Goal: Task Accomplishment & Management: Complete application form

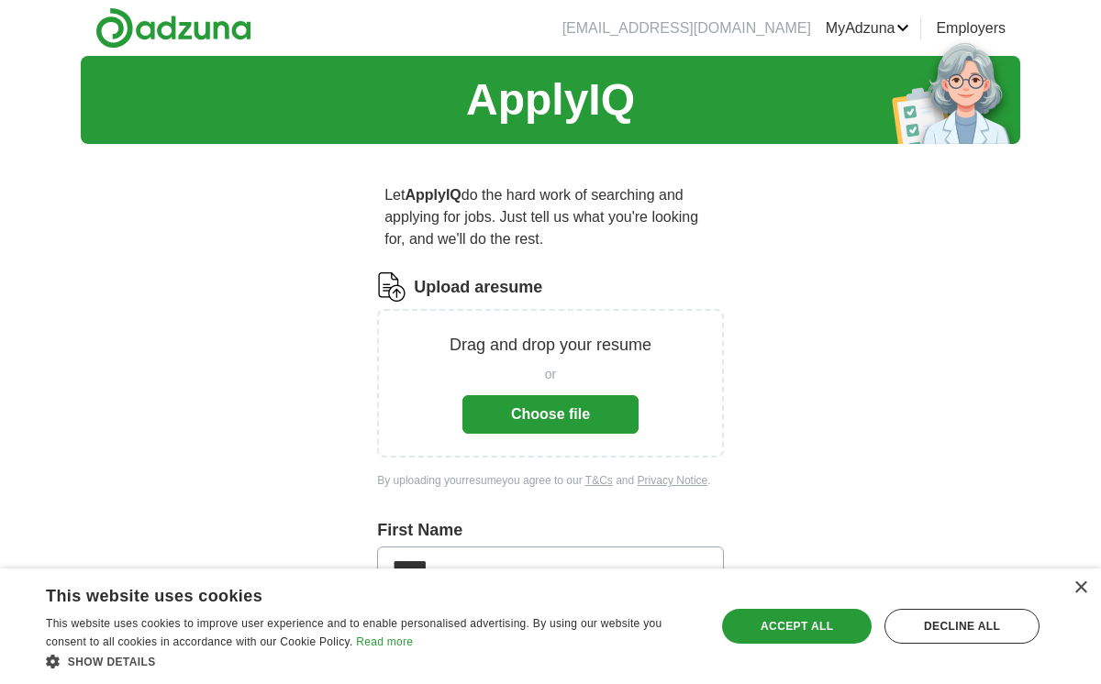
click at [554, 425] on button "Choose file" at bounding box center [550, 414] width 176 height 39
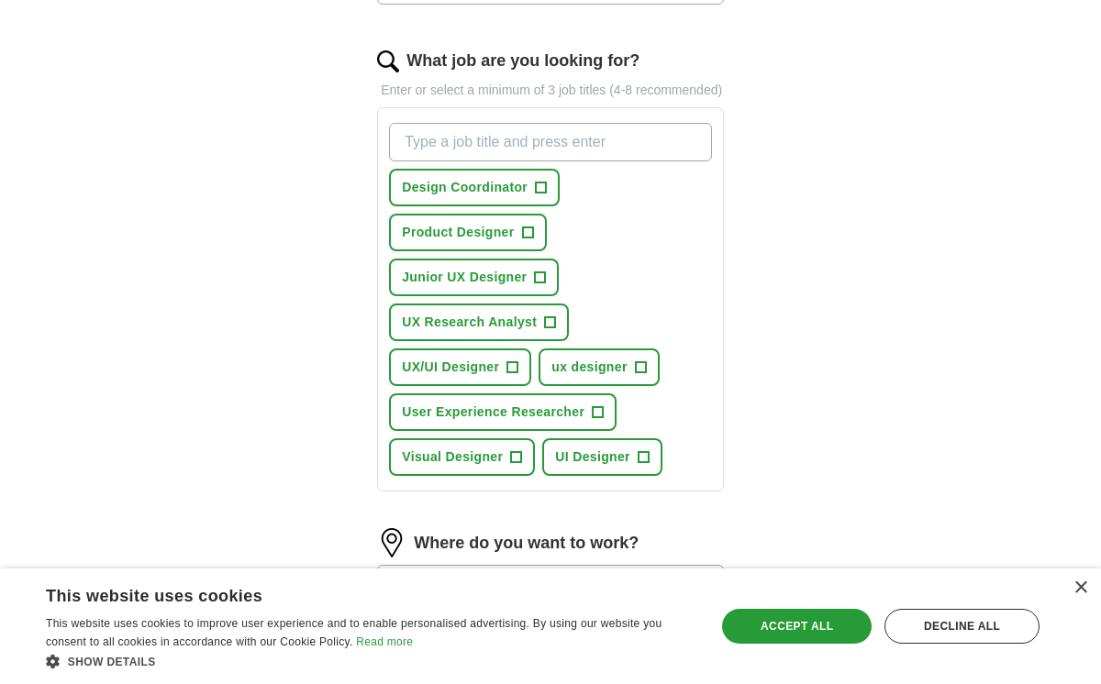
scroll to position [583, 0]
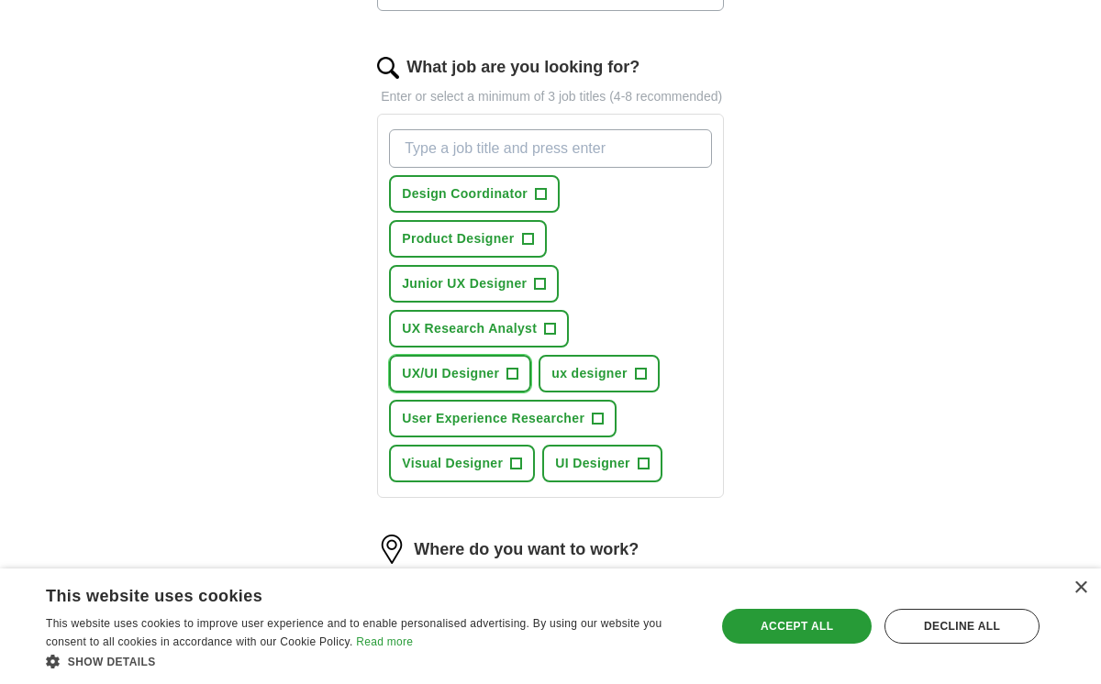
click at [448, 383] on span "UX/UI Designer" at bounding box center [450, 373] width 97 height 19
click at [637, 382] on span "+" at bounding box center [640, 374] width 11 height 15
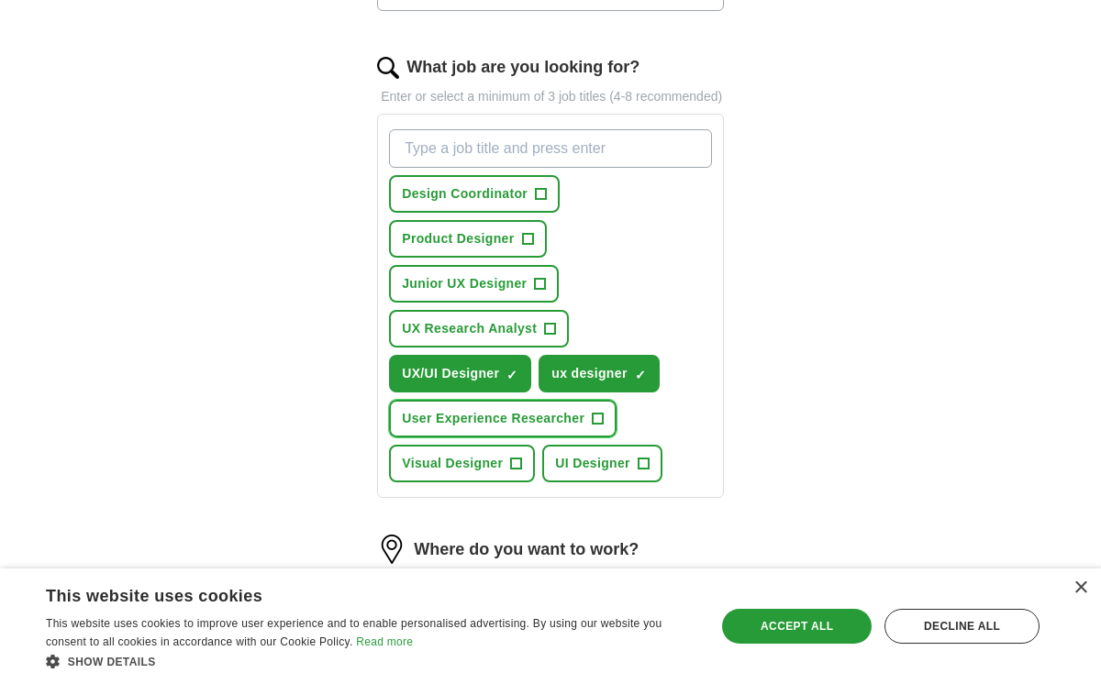
click at [498, 428] on span "User Experience Researcher" at bounding box center [493, 418] width 183 height 19
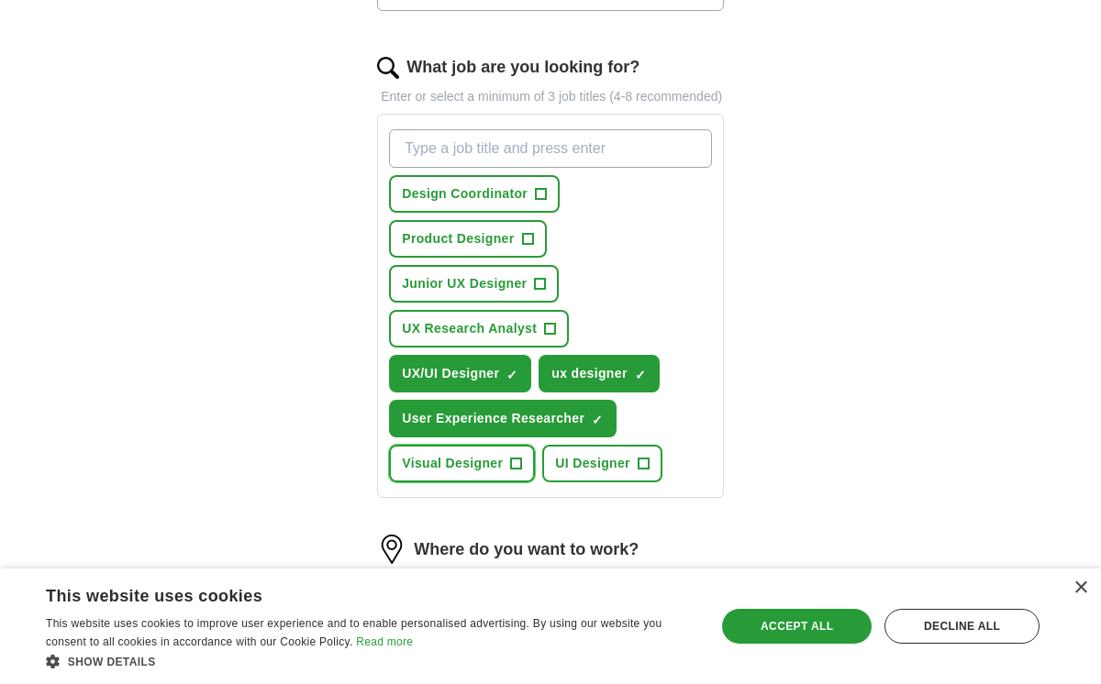
click at [478, 473] on span "Visual Designer" at bounding box center [452, 463] width 101 height 19
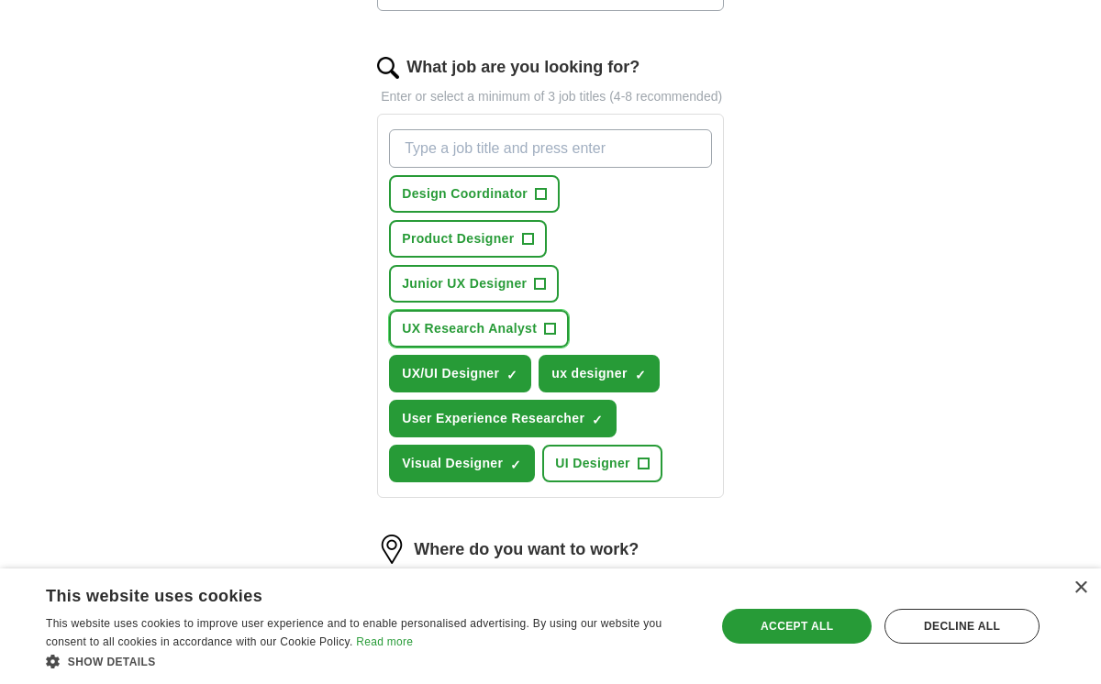
click at [466, 338] on span "UX Research Analyst" at bounding box center [469, 328] width 135 height 19
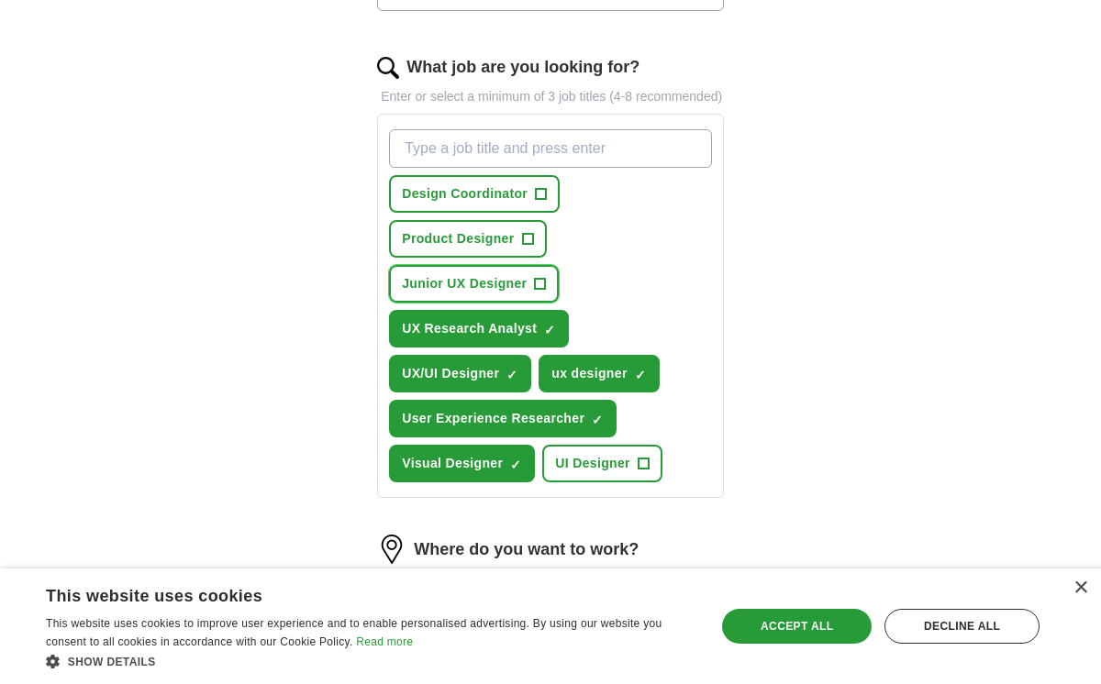
click at [459, 293] on span "Junior UX Designer" at bounding box center [464, 283] width 125 height 19
click at [1080, 587] on div "×" at bounding box center [1080, 588] width 14 height 14
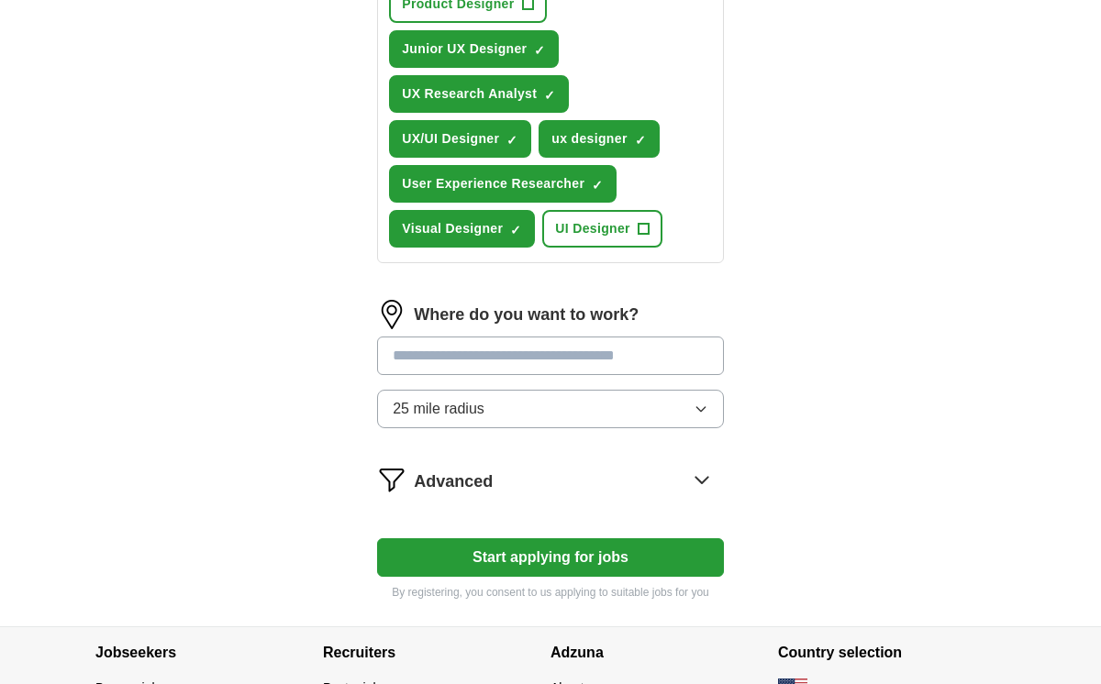
scroll to position [826, 0]
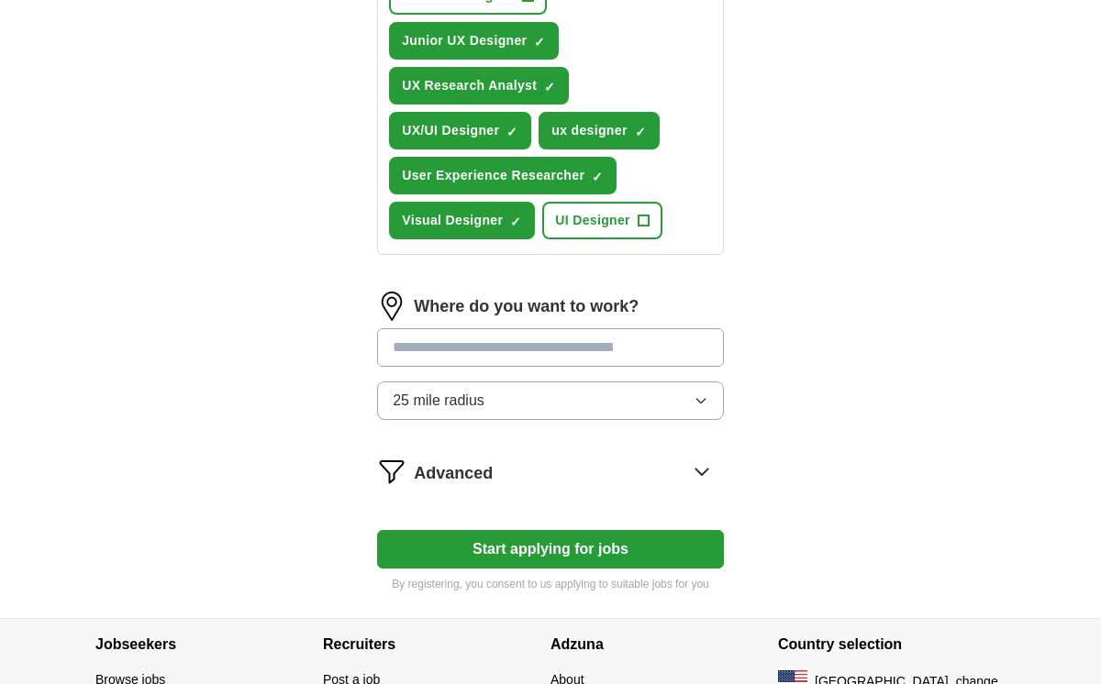
click at [613, 367] on input at bounding box center [550, 347] width 347 height 39
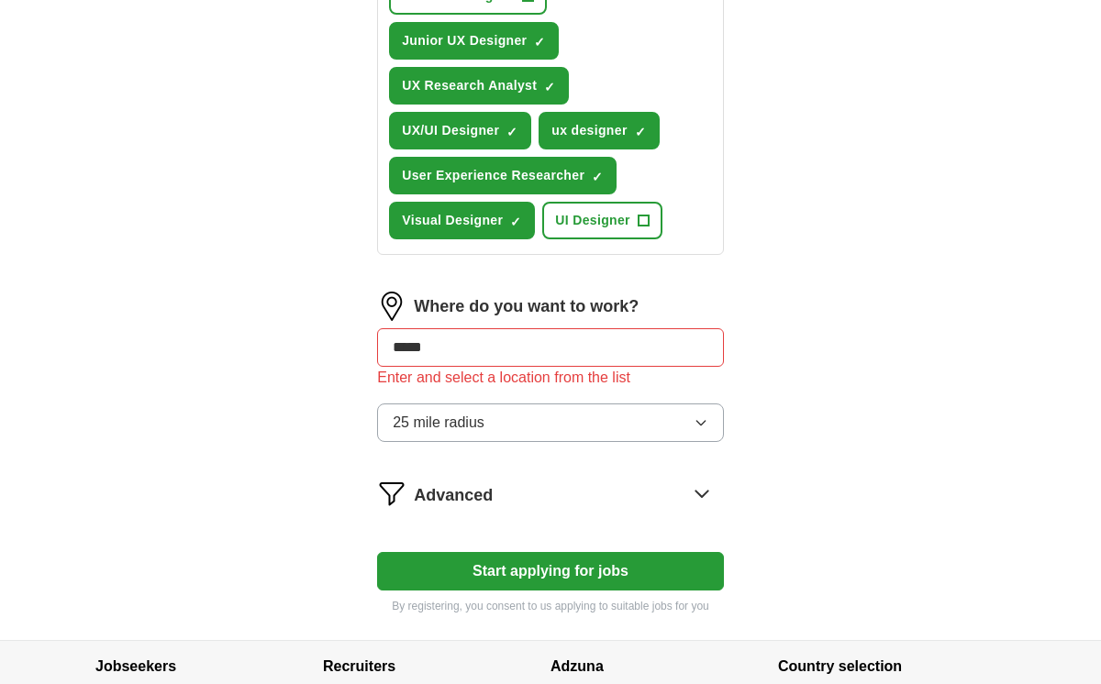
click at [602, 414] on div "Where do you want to work? ***** Enter and select a location from the list 25 m…" at bounding box center [550, 374] width 347 height 165
click at [606, 442] on button "25 mile radius" at bounding box center [550, 423] width 347 height 39
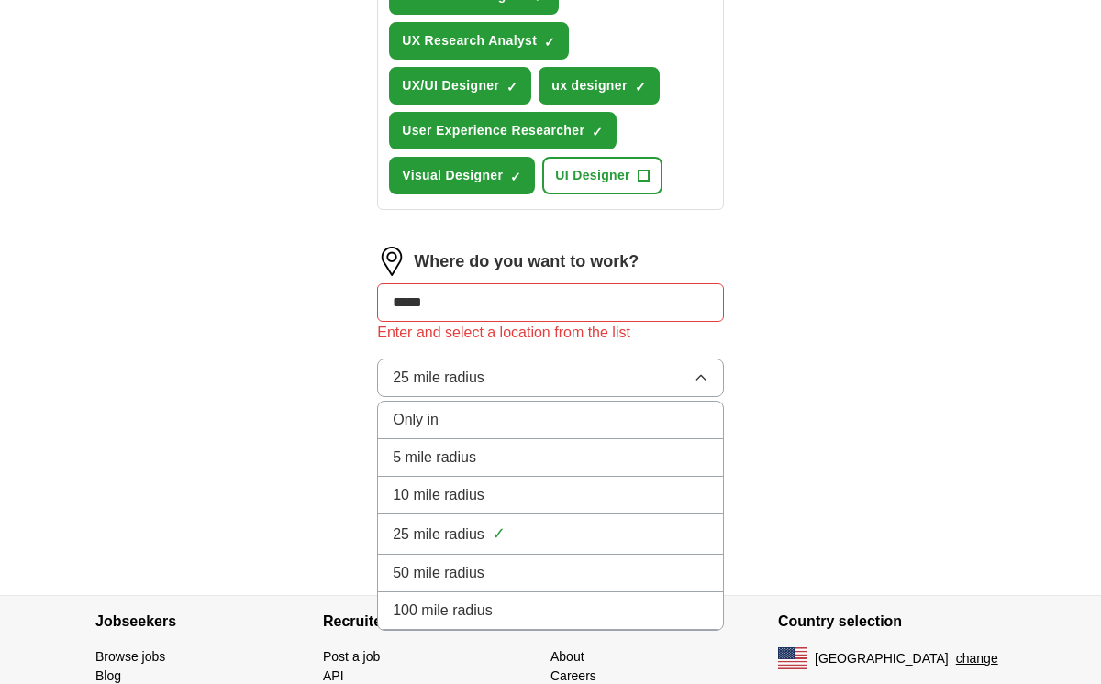
scroll to position [876, 0]
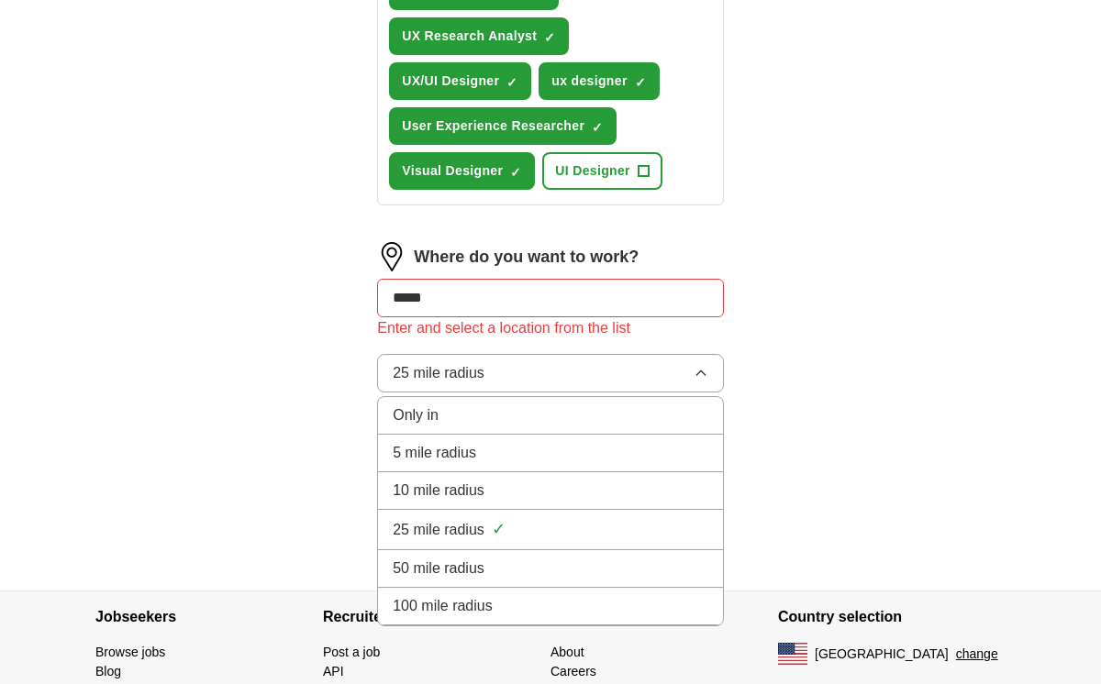
click at [512, 580] on div "50 mile radius" at bounding box center [550, 569] width 315 height 22
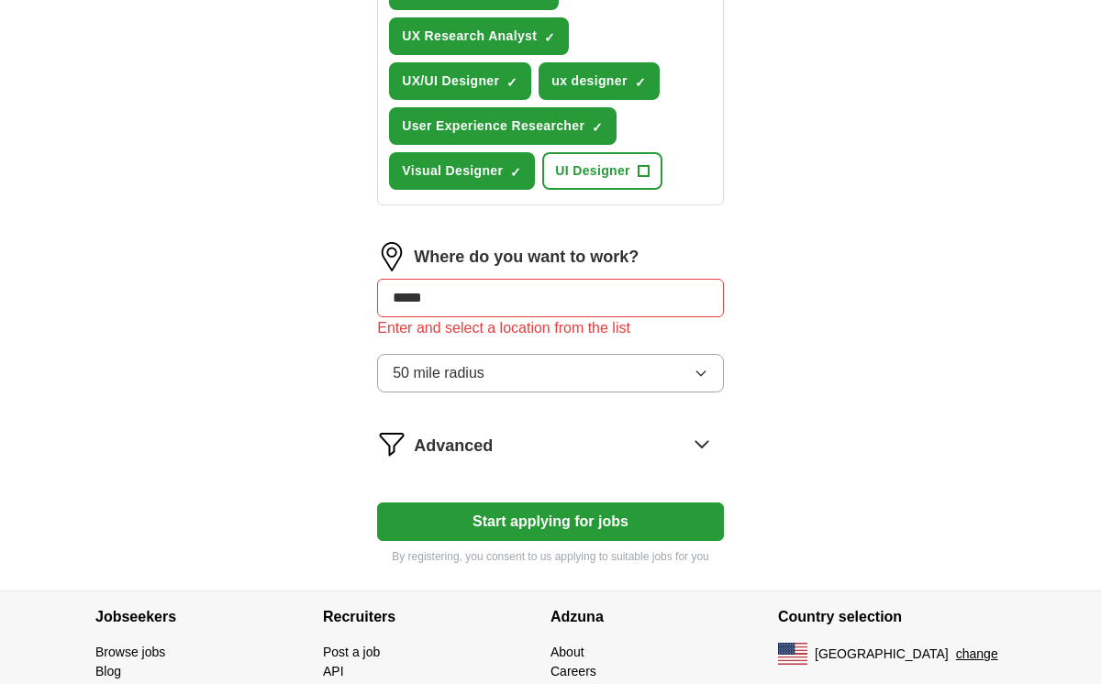
click at [521, 312] on input "*****" at bounding box center [550, 298] width 347 height 39
type input "*"
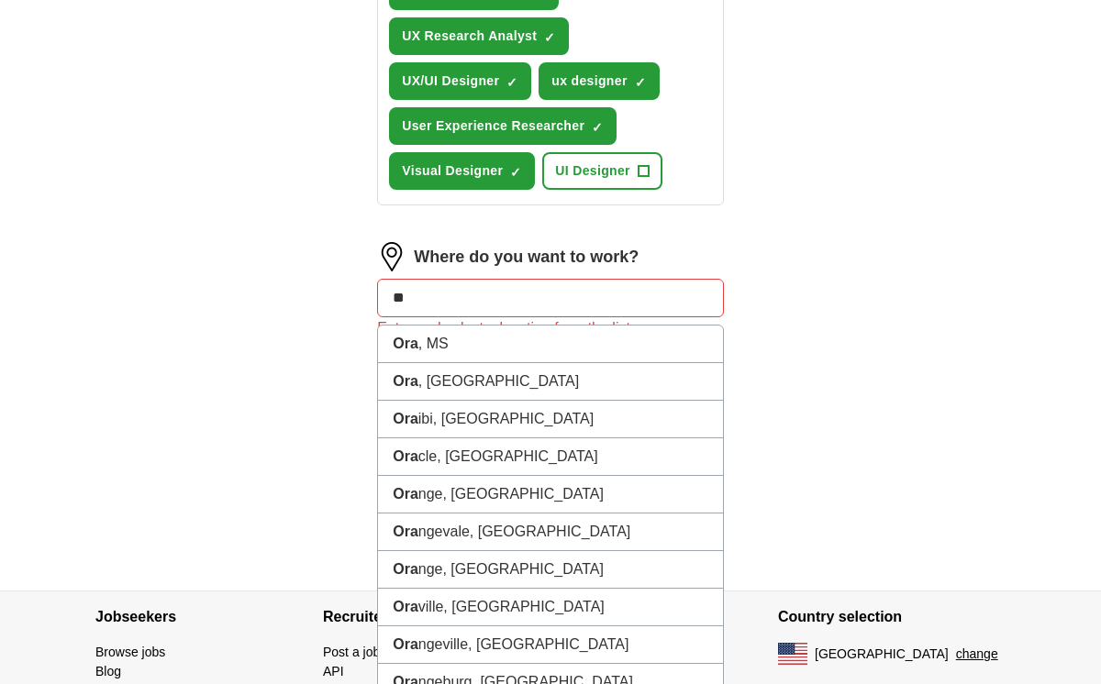
type input "*"
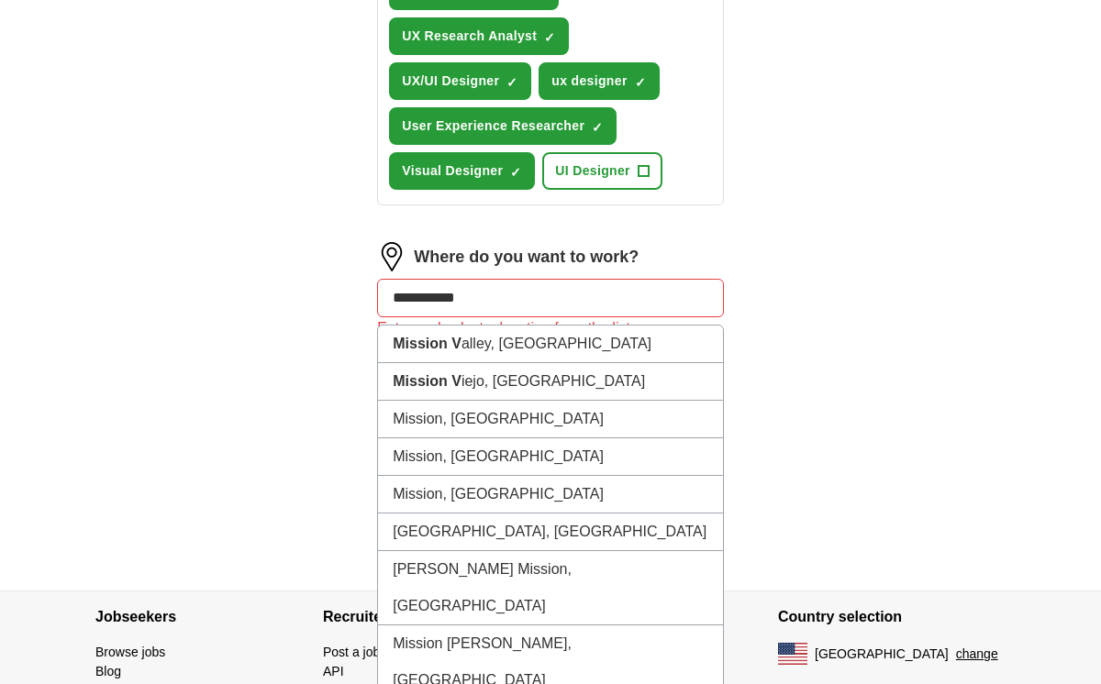
type input "**********"
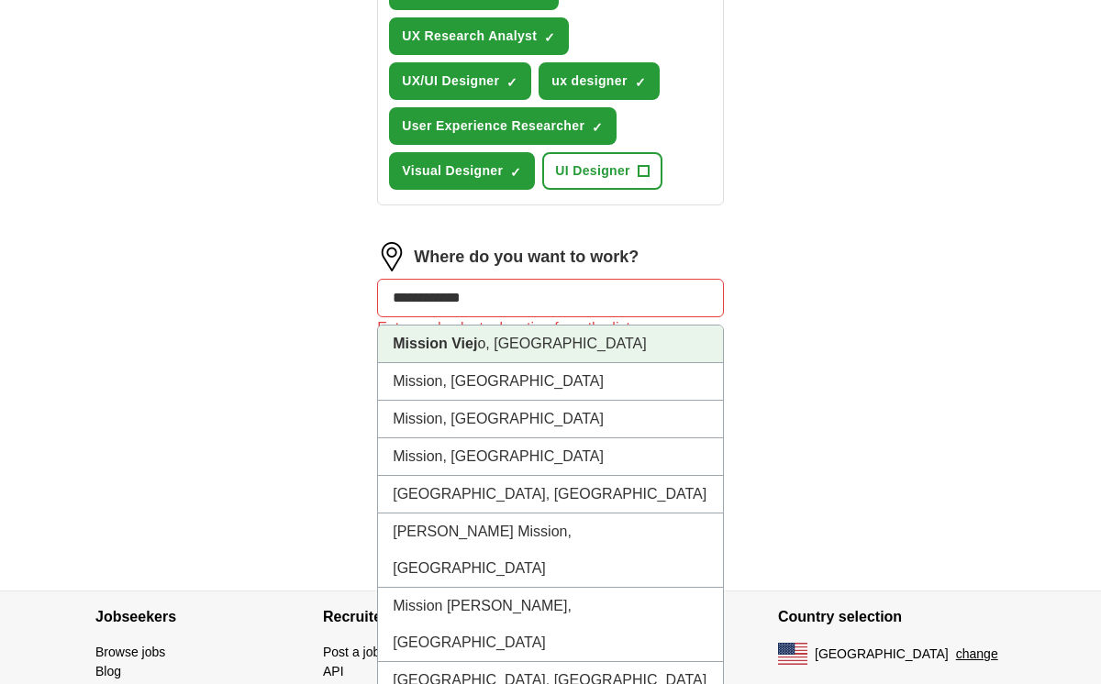
click at [508, 363] on li "Mission Viej o, [GEOGRAPHIC_DATA]" at bounding box center [550, 345] width 345 height 38
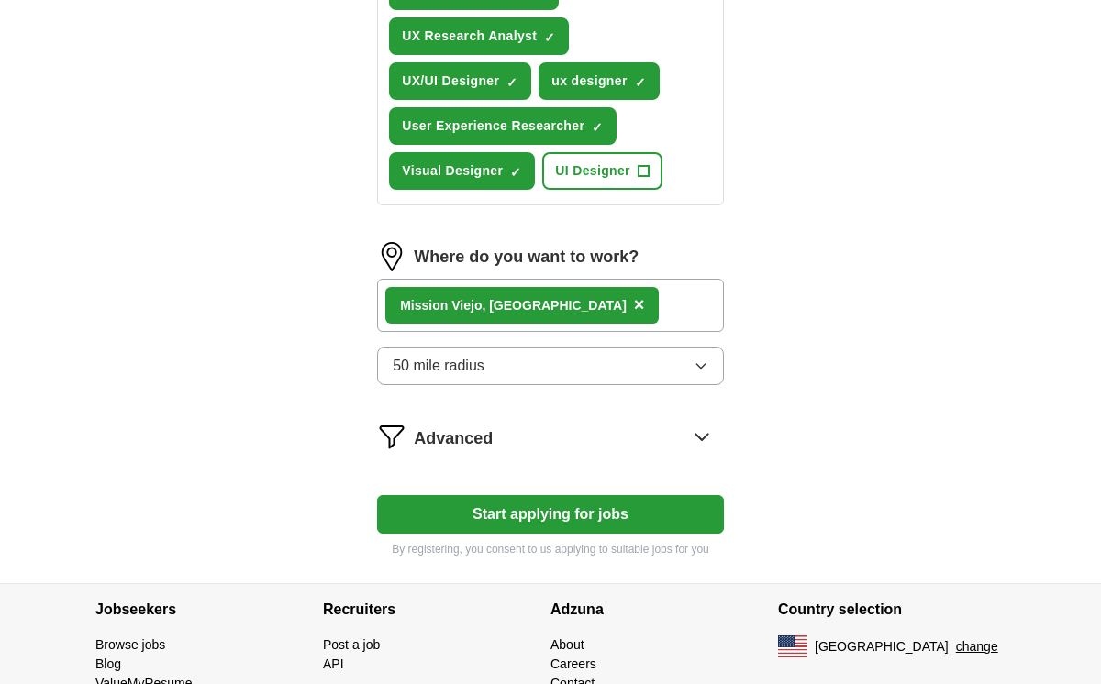
click at [537, 533] on button "Start applying for jobs" at bounding box center [550, 514] width 347 height 39
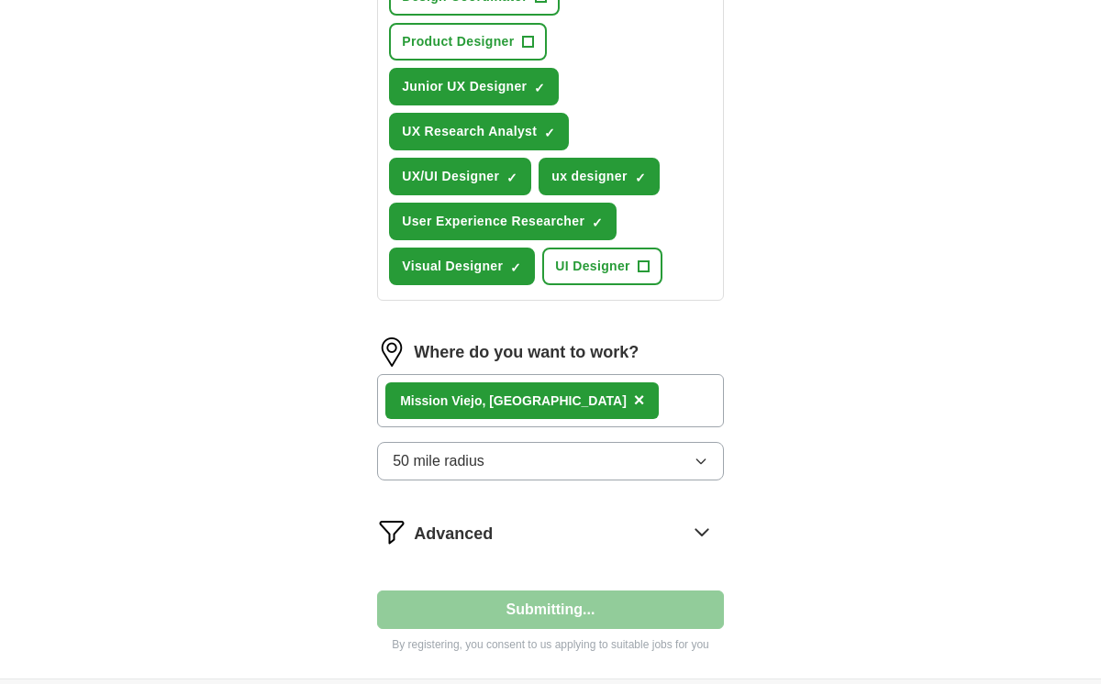
select select "**"
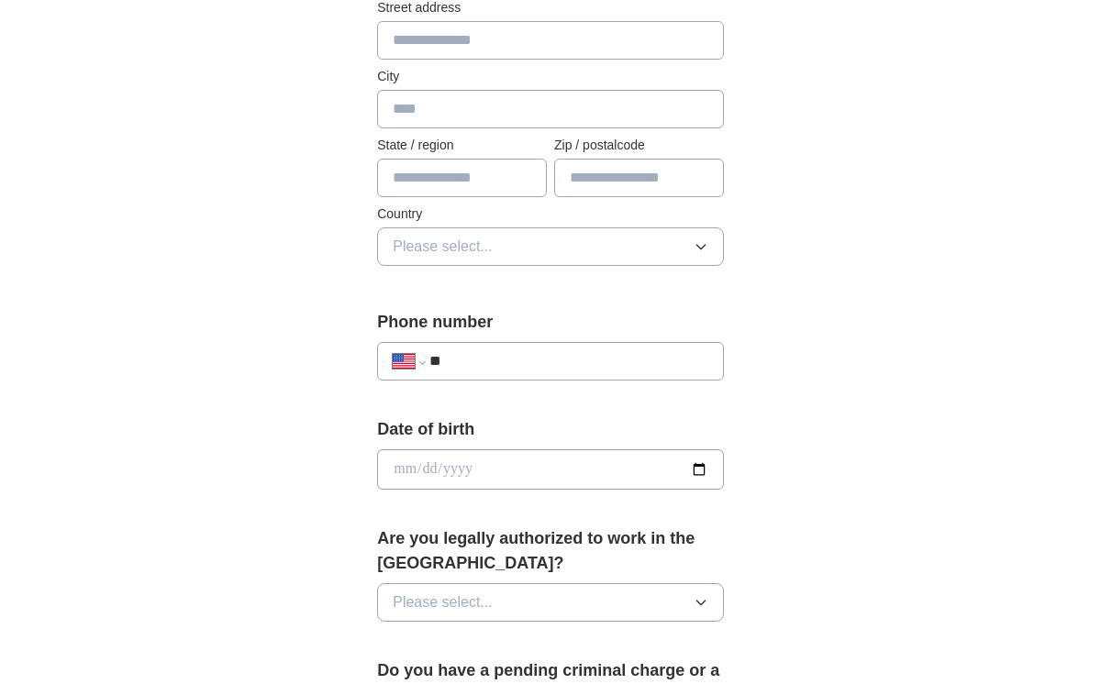
scroll to position [0, 0]
